Goal: Find specific page/section: Find specific page/section

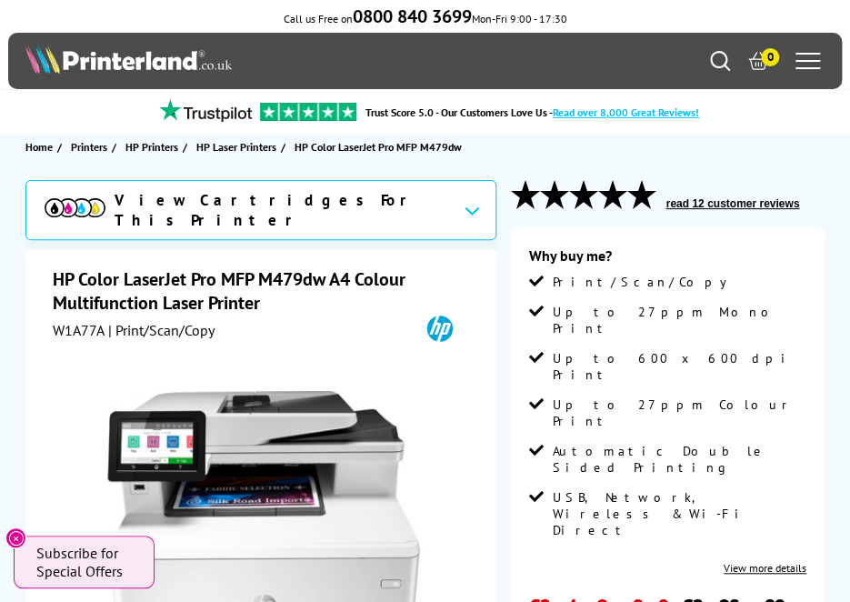
click at [710, 54] on icon "Search" at bounding box center [720, 61] width 20 height 20
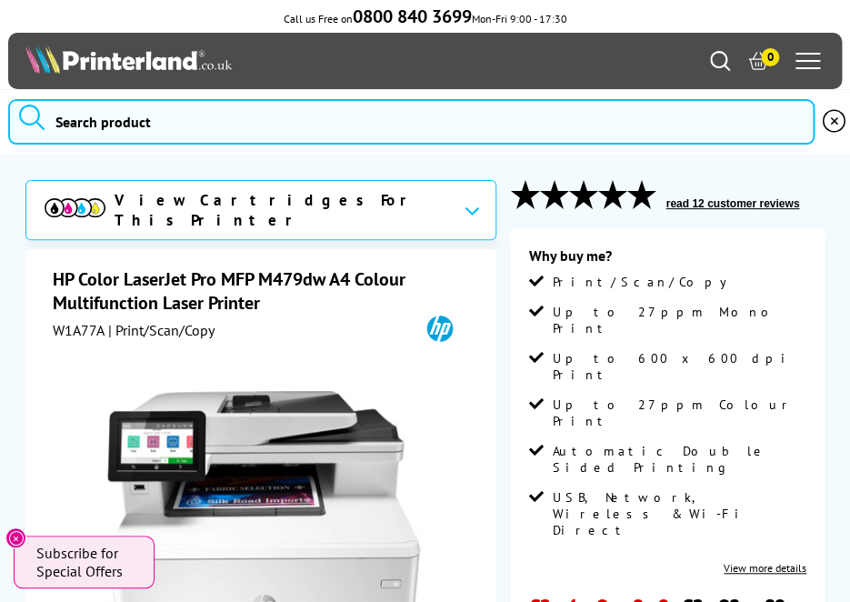
click at [716, 55] on icon "Search" at bounding box center [720, 61] width 20 height 20
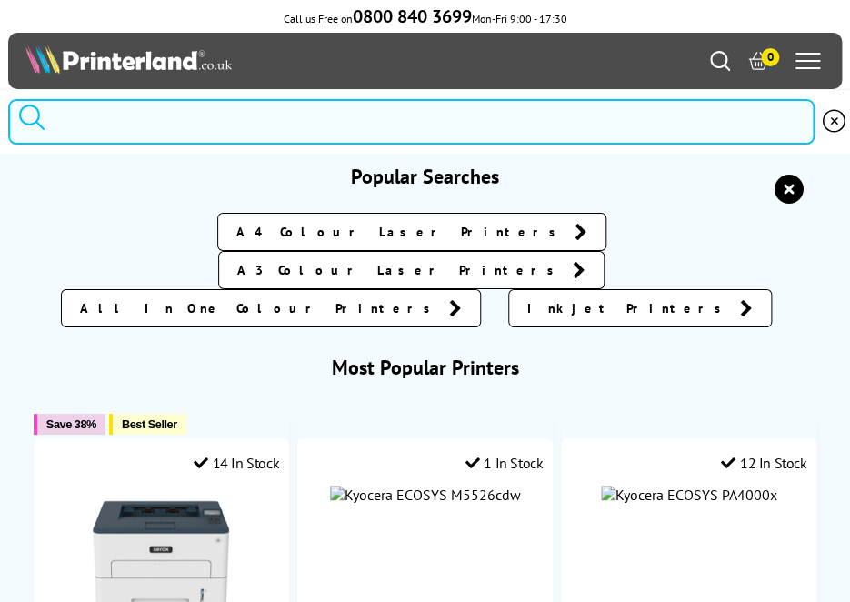
click at [207, 129] on input "search" at bounding box center [411, 121] width 806 height 45
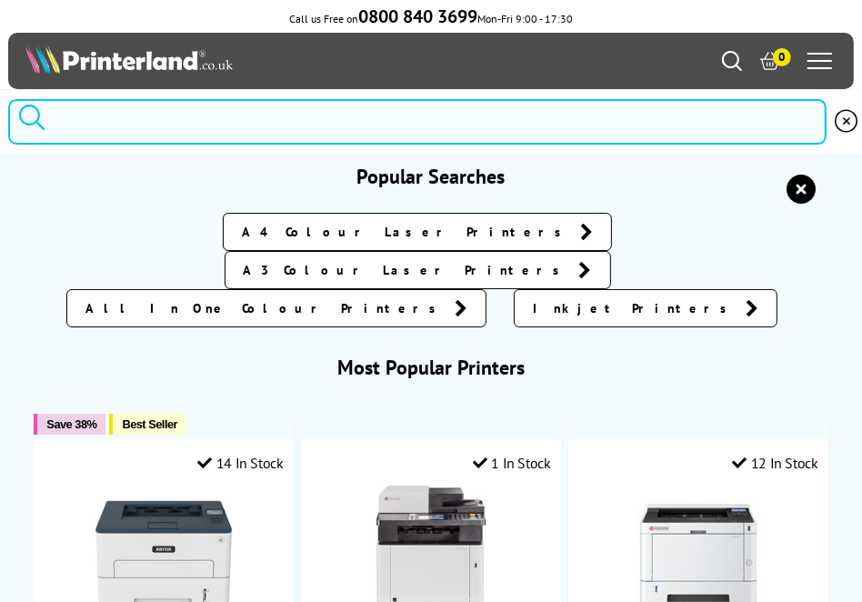
paste input "HP Color Laser Jet Pro MFP M283fdw"
type input "HP Color Laser Jet Pro MFP M283fdw"
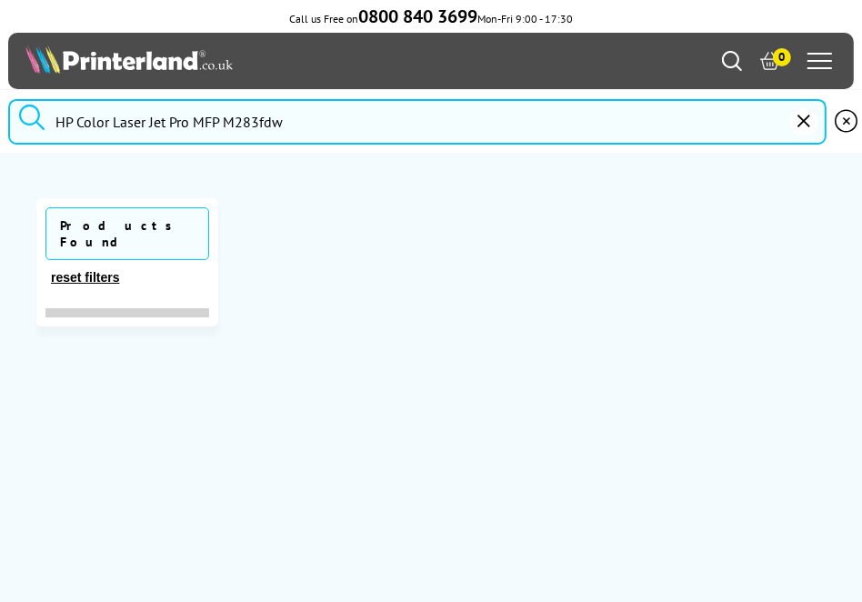
click button "submit" at bounding box center [31, 119] width 45 height 40
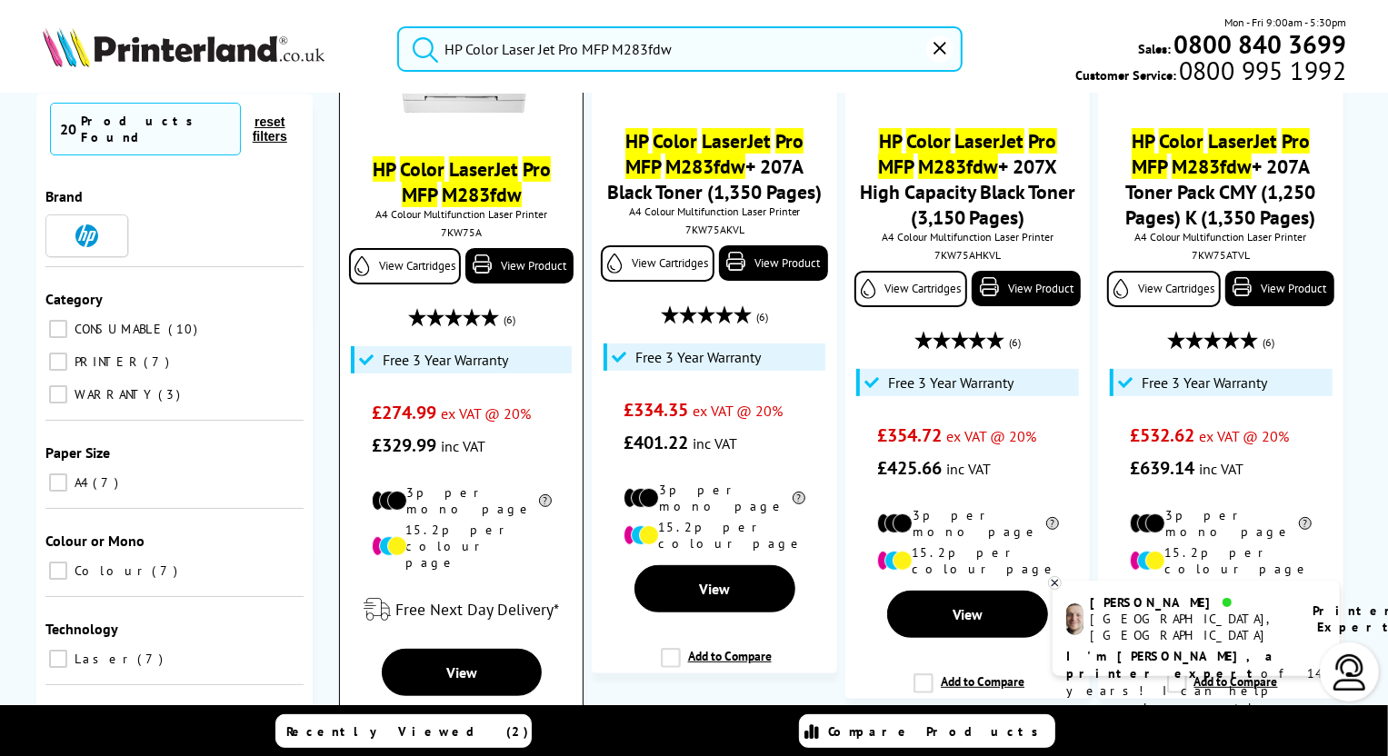
scroll to position [247, 0]
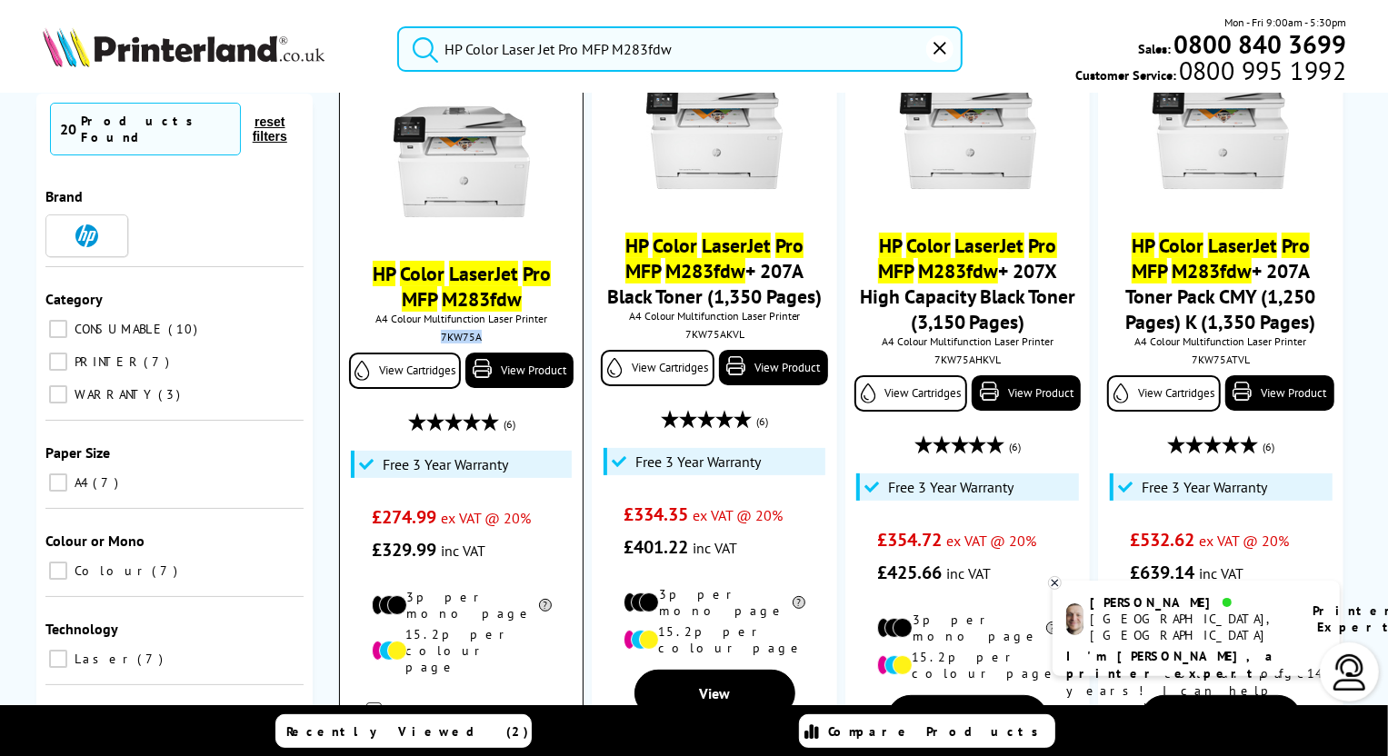
drag, startPoint x: 440, startPoint y: 342, endPoint x: 479, endPoint y: 338, distance: 39.3
click at [479, 338] on div "7KW75A" at bounding box center [462, 337] width 216 height 14
copy div "7KW75A"
